Goal: Task Accomplishment & Management: Use online tool/utility

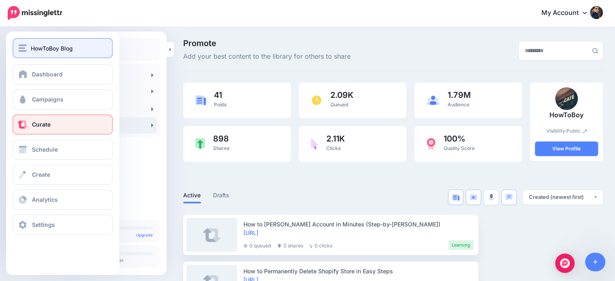
click at [34, 45] on span "HowToBoy Blog" at bounding box center [52, 48] width 42 height 9
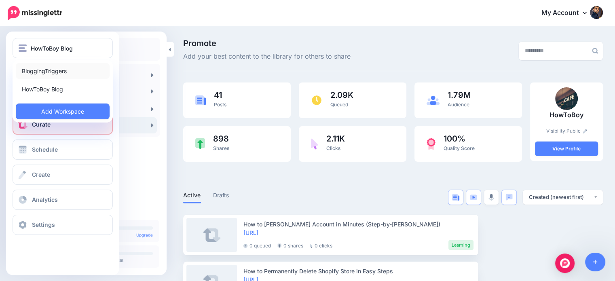
click at [46, 67] on link "BloggingTriggers" at bounding box center [63, 71] width 94 height 16
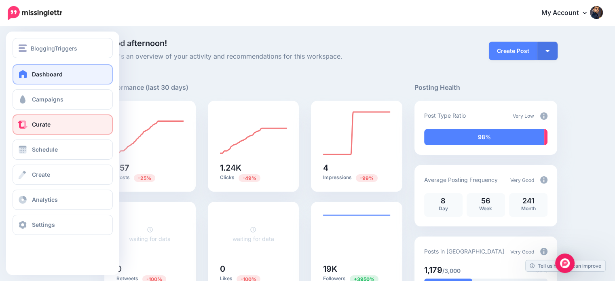
click at [41, 125] on span "Curate" at bounding box center [41, 124] width 19 height 7
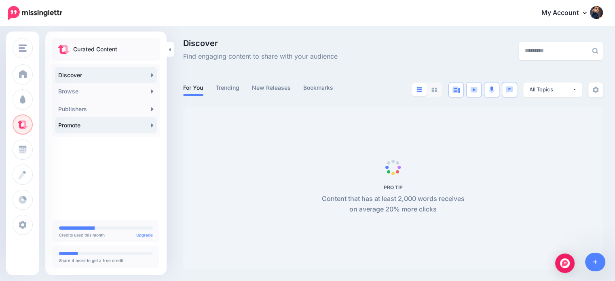
click at [116, 125] on link "Promote" at bounding box center [106, 125] width 102 height 16
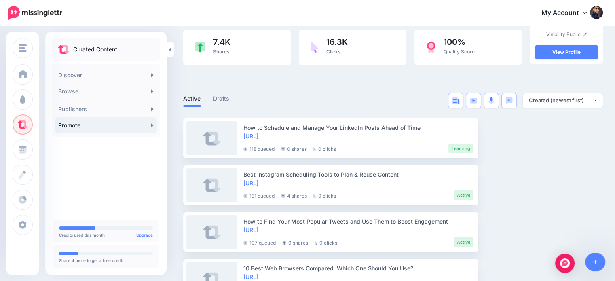
scroll to position [108, 0]
